Goal: Information Seeking & Learning: Learn about a topic

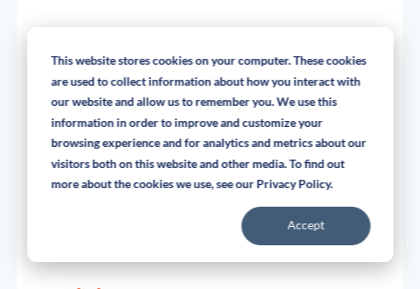
scroll to position [744, 0]
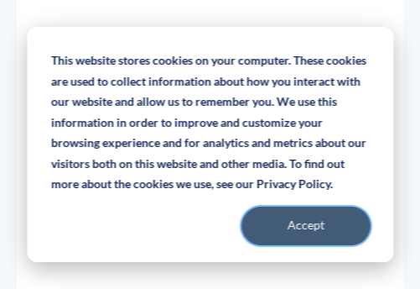
click at [336, 231] on button "Accept" at bounding box center [305, 225] width 129 height 39
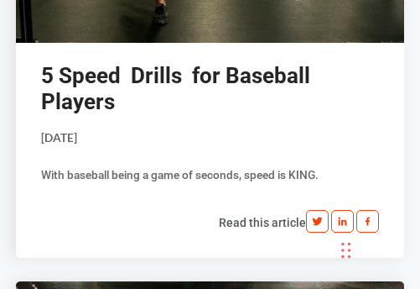
scroll to position [5677, 0]
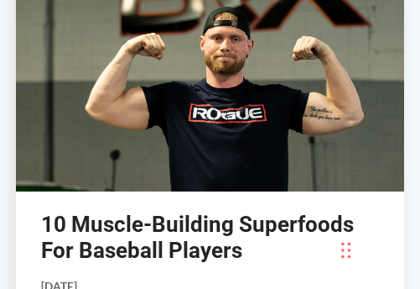
scroll to position [5392, 0]
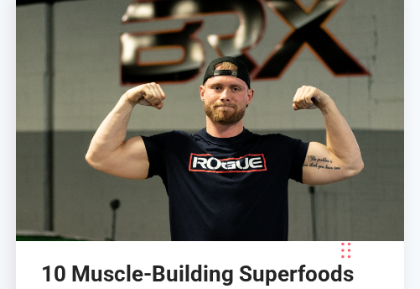
click at [147, 121] on link at bounding box center [210, 118] width 389 height 245
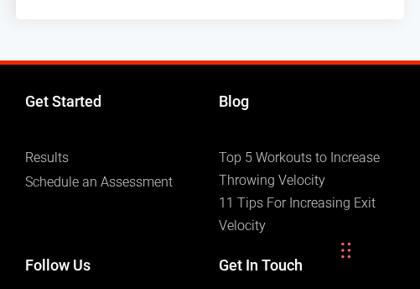
scroll to position [5796, 0]
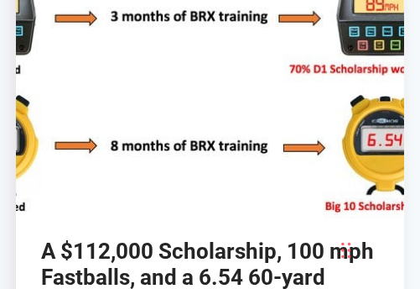
scroll to position [4884, 0]
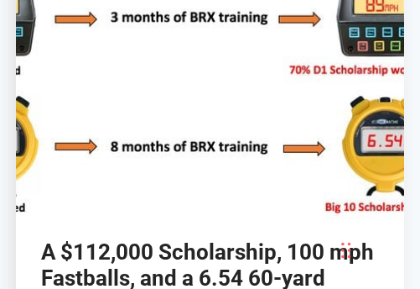
drag, startPoint x: 0, startPoint y: 0, endPoint x: 223, endPoint y: 122, distance: 254.5
click at [223, 122] on link at bounding box center [210, 96] width 389 height 245
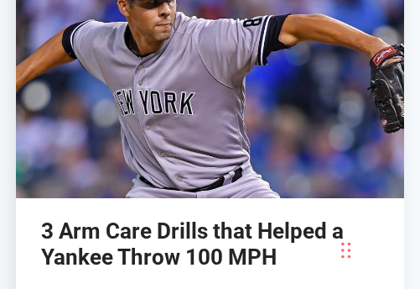
scroll to position [5555, 0]
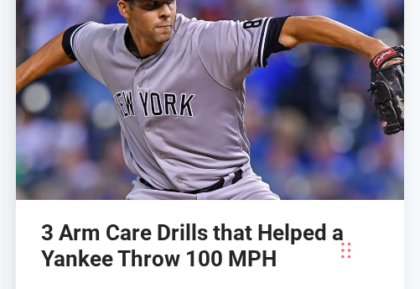
click at [300, 71] on link at bounding box center [210, 77] width 389 height 245
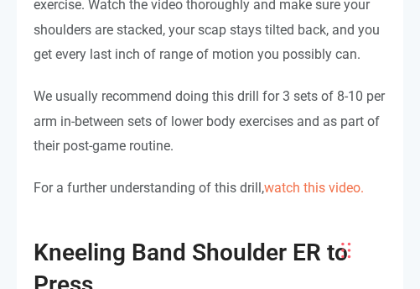
scroll to position [3781, 0]
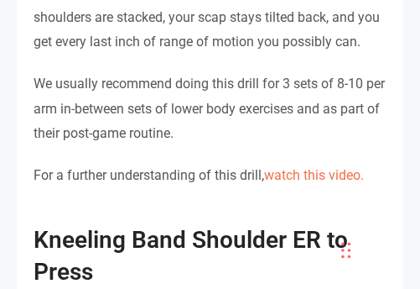
click at [322, 167] on span "watch this video." at bounding box center [314, 175] width 100 height 16
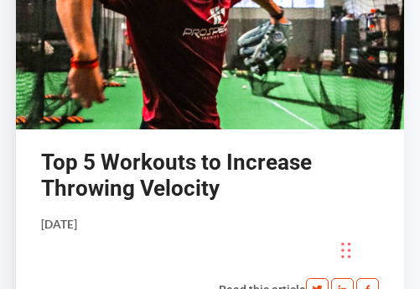
scroll to position [7755, 0]
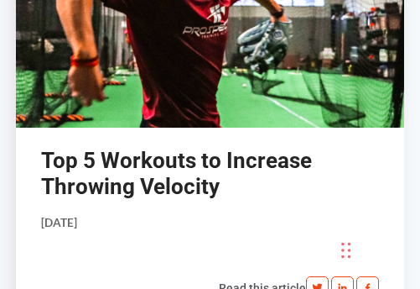
click at [312, 47] on link at bounding box center [210, 5] width 389 height 245
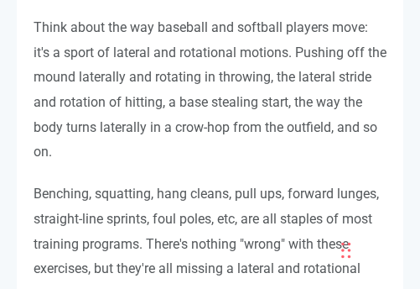
scroll to position [2963, 0]
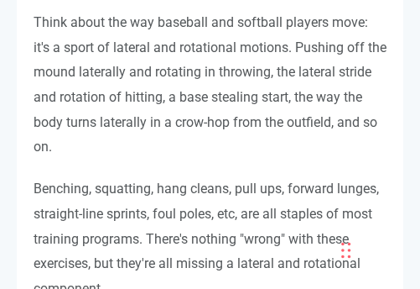
drag, startPoint x: 398, startPoint y: 143, endPoint x: 375, endPoint y: 166, distance: 32.6
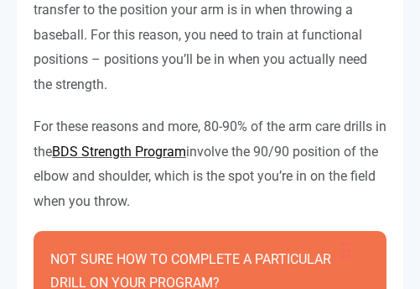
scroll to position [5967, 0]
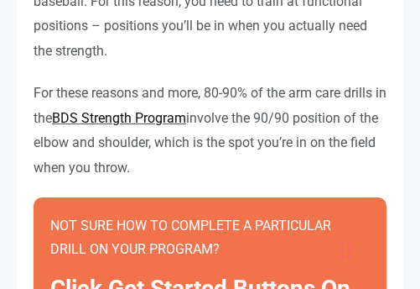
click at [143, 110] on link "BDS Strength Program" at bounding box center [119, 118] width 134 height 16
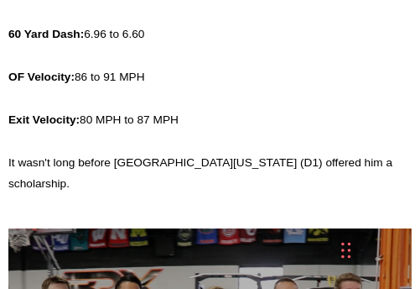
scroll to position [1355, 0]
